Goal: Task Accomplishment & Management: Manage account settings

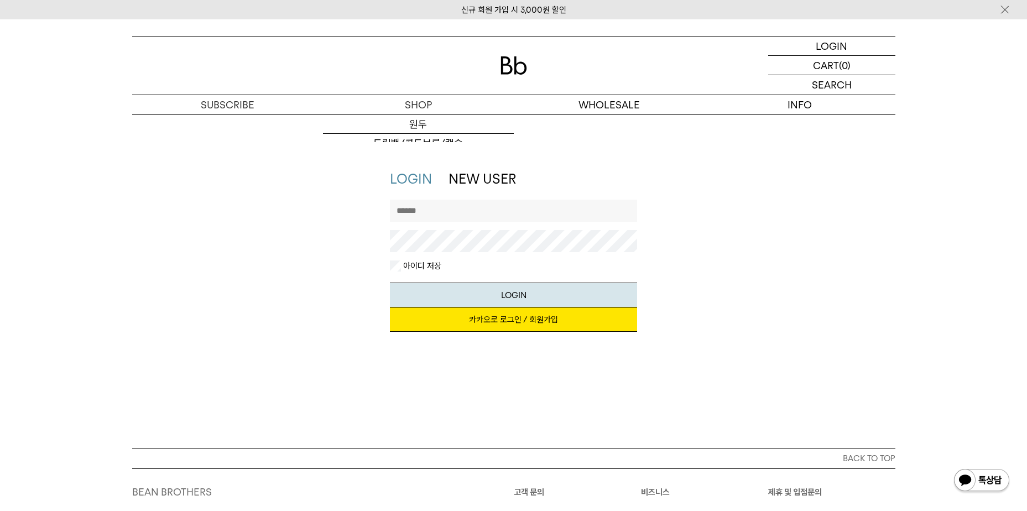
click at [497, 325] on link "카카오로 로그인 / 회원가입" at bounding box center [513, 320] width 247 height 24
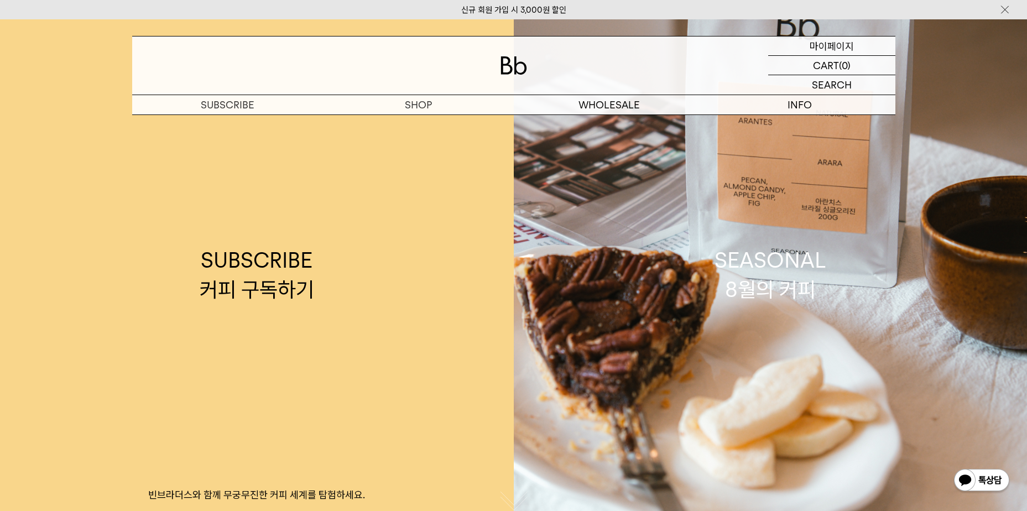
click at [816, 43] on p "마이페이지" at bounding box center [832, 46] width 44 height 19
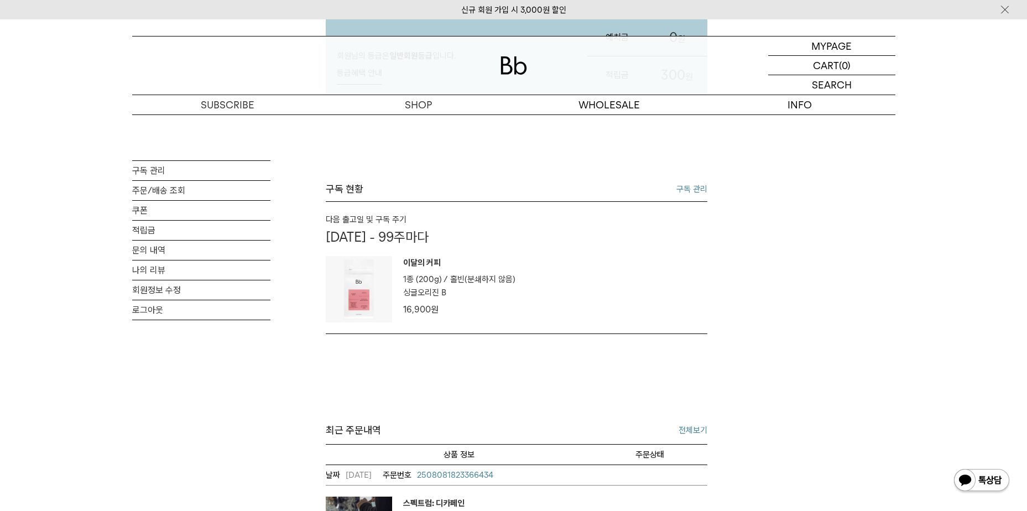
scroll to position [443, 0]
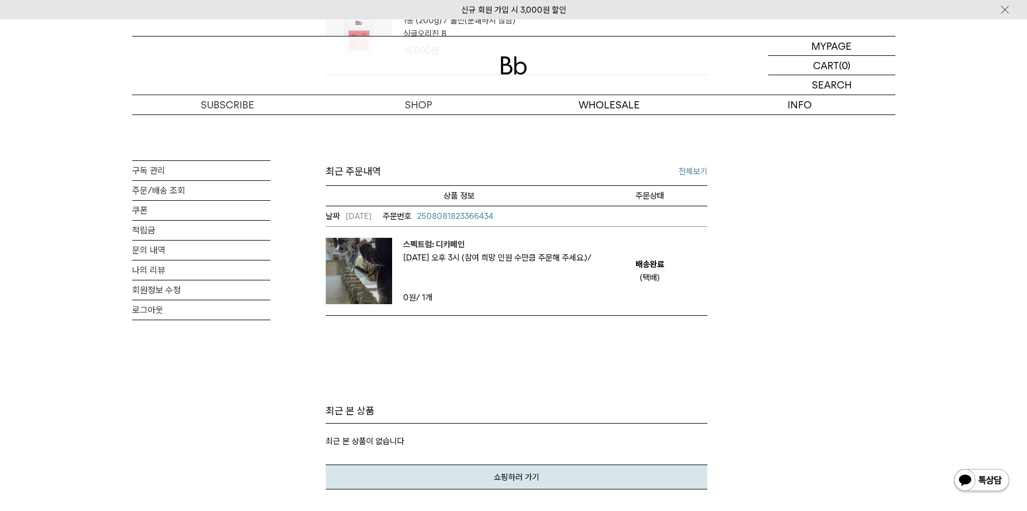
click at [684, 170] on link "전체보기" at bounding box center [693, 171] width 29 height 13
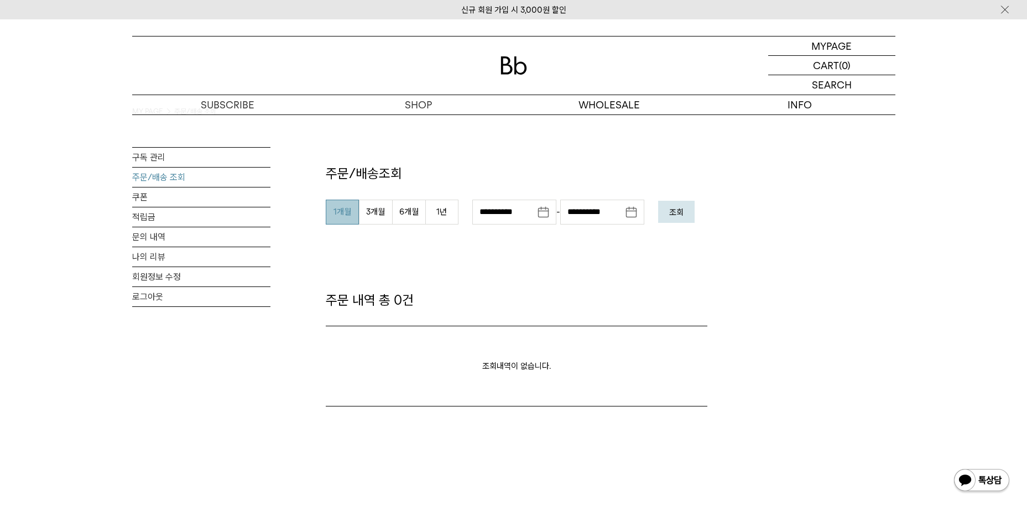
click at [346, 210] on button "1개월" at bounding box center [342, 212] width 33 height 25
type input "**********"
click at [692, 207] on button "조회" at bounding box center [676, 212] width 37 height 22
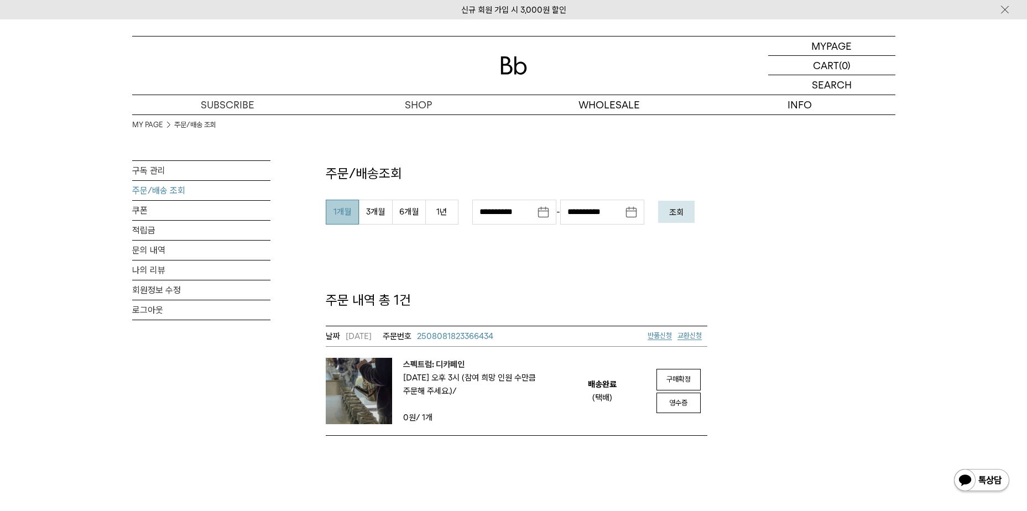
click at [681, 336] on span "교환신청" at bounding box center [690, 335] width 24 height 8
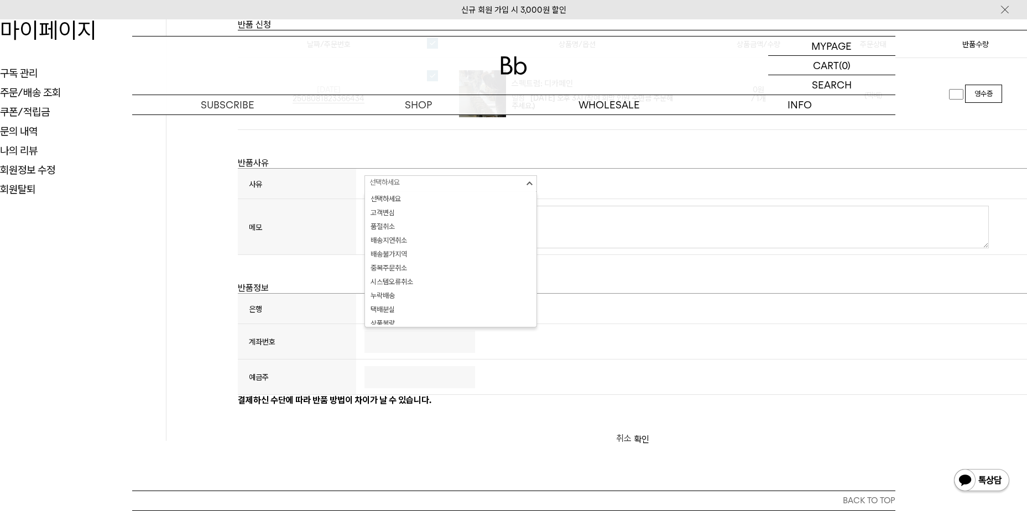
click at [473, 185] on span "선택하세요" at bounding box center [446, 182] width 153 height 13
click at [475, 217] on li "고객변심" at bounding box center [450, 213] width 167 height 14
click at [442, 312] on span "선택하세요" at bounding box center [446, 307] width 153 height 13
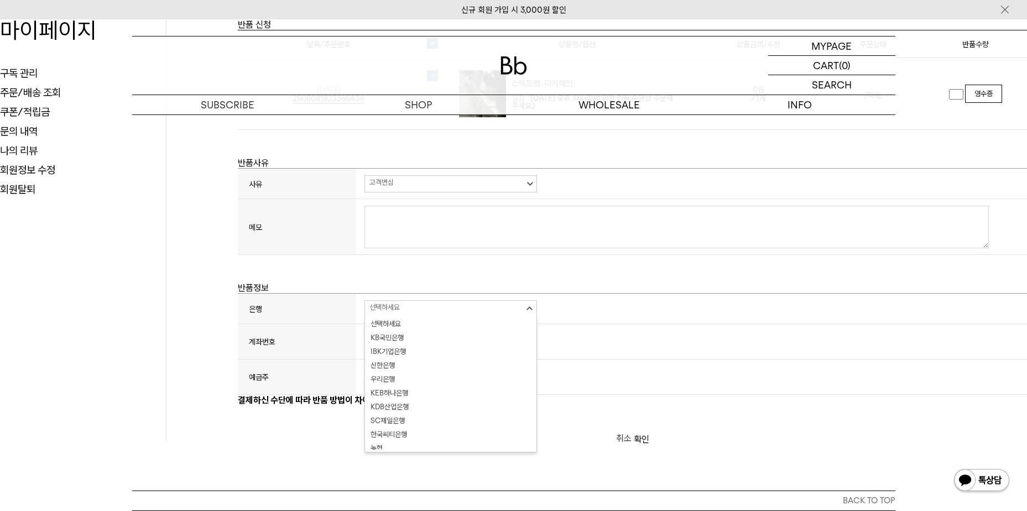
click at [440, 342] on li "KB국민은행" at bounding box center [450, 338] width 167 height 14
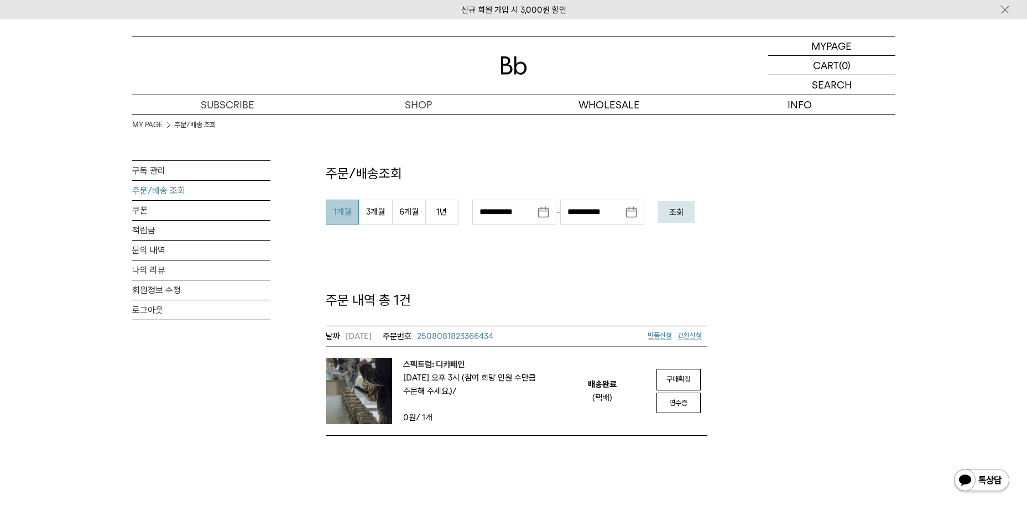
click at [474, 367] on div "스펙트럼: 디카페인 일정 8/21(목) 오후 3시 (참여 희망 인원 수만큼 주문해 주세요.)" at bounding box center [473, 378] width 163 height 40
drag, startPoint x: 467, startPoint y: 365, endPoint x: 455, endPoint y: 367, distance: 11.8
click at [455, 367] on em "스펙트럼: 디카페인" at bounding box center [479, 364] width 152 height 13
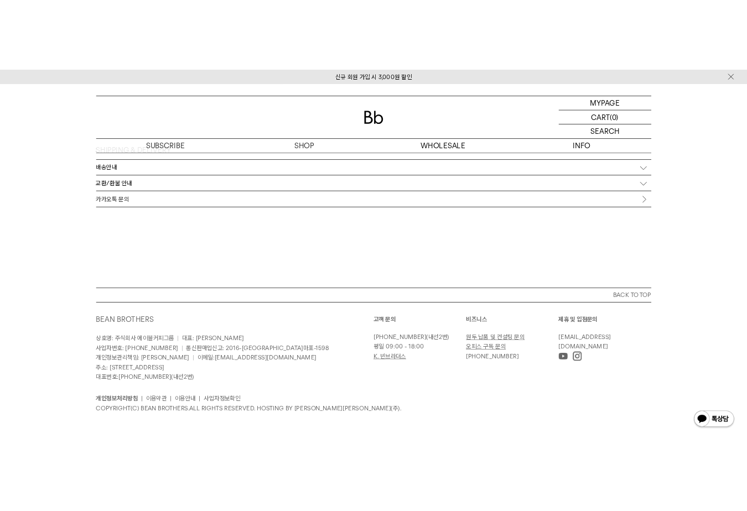
scroll to position [1960, 0]
